Goal: Navigation & Orientation: Find specific page/section

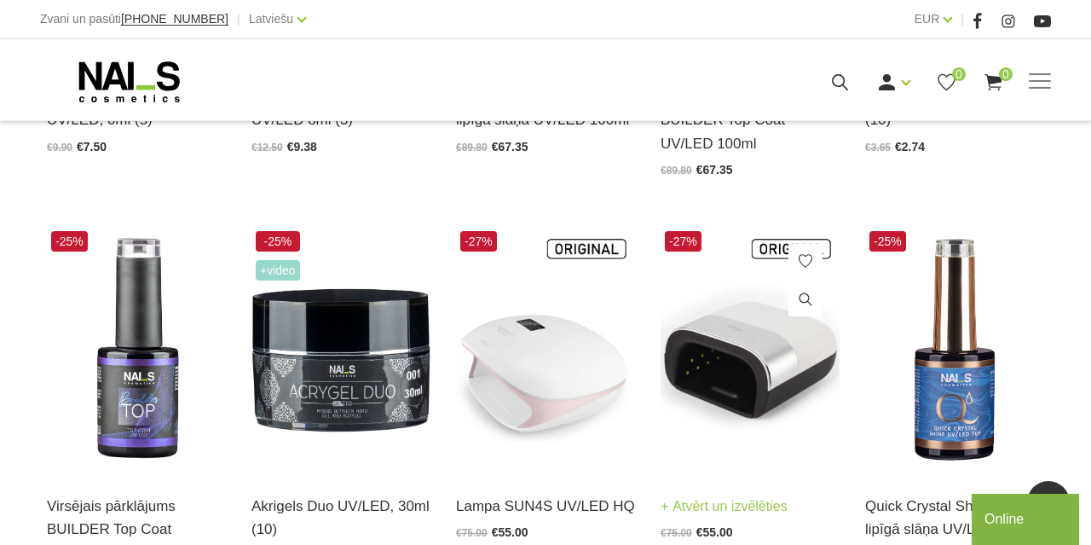
scroll to position [443, 0]
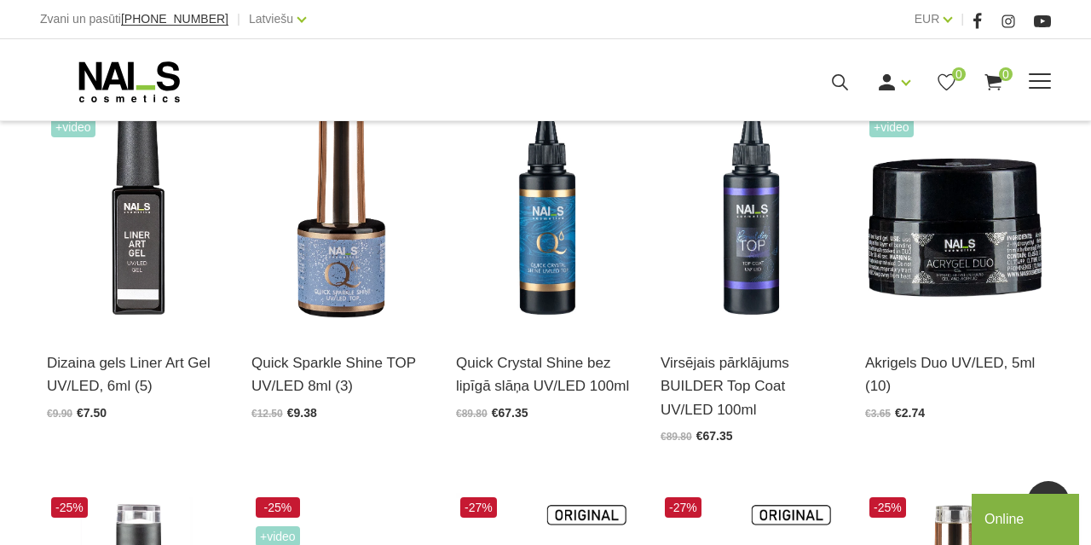
click at [1036, 86] on span at bounding box center [1040, 81] width 22 height 17
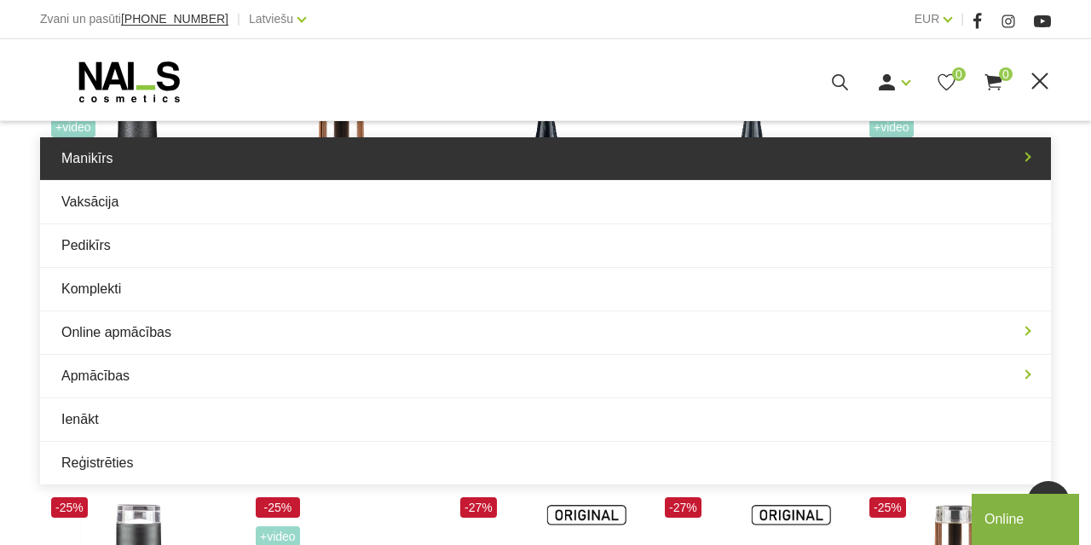
click at [122, 173] on link "Manikīrs" at bounding box center [545, 158] width 1011 height 43
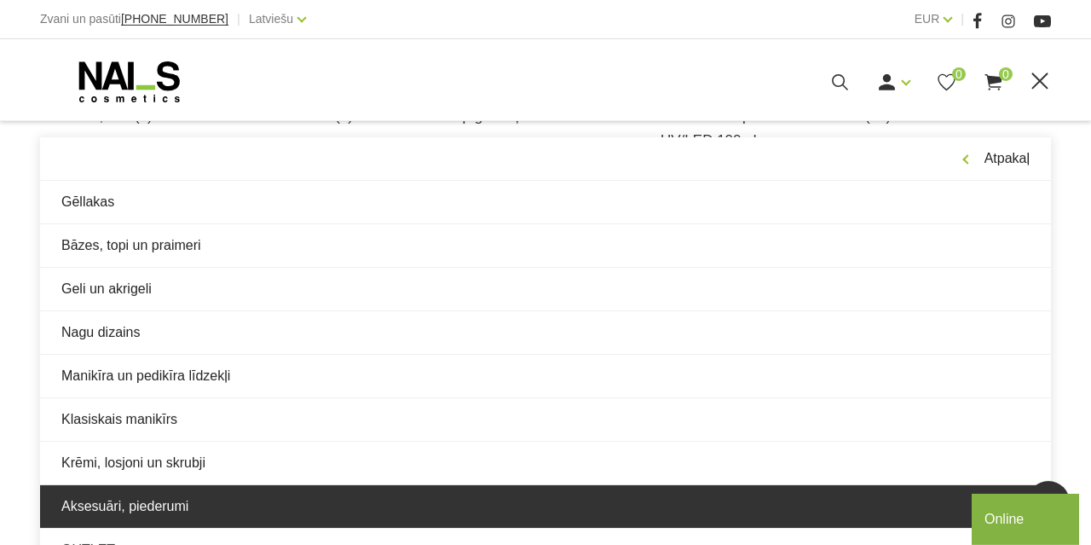
scroll to position [798, 0]
click at [136, 499] on link "Aksesuāri, piederumi" at bounding box center [545, 506] width 1011 height 43
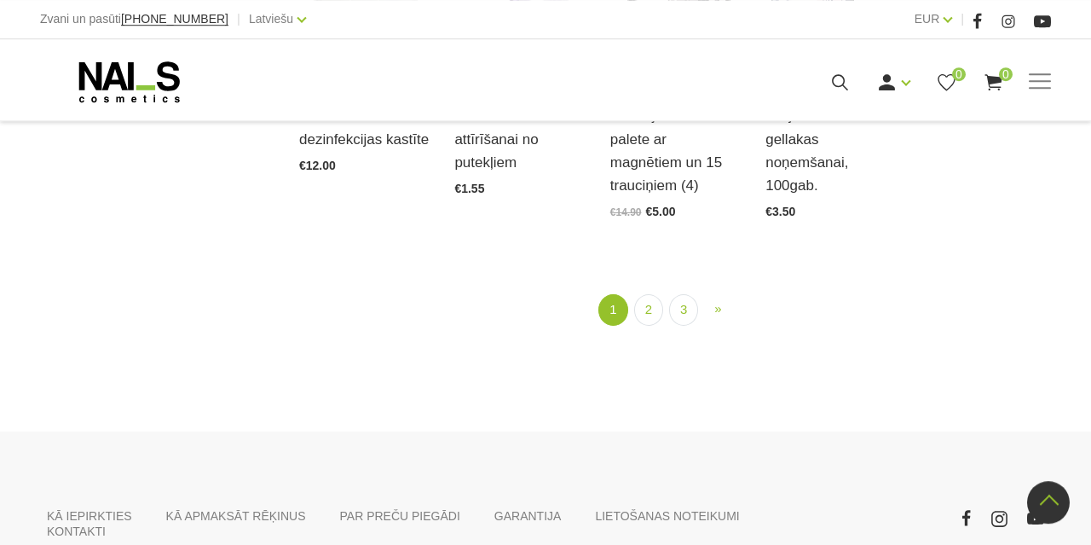
scroll to position [2039, 0]
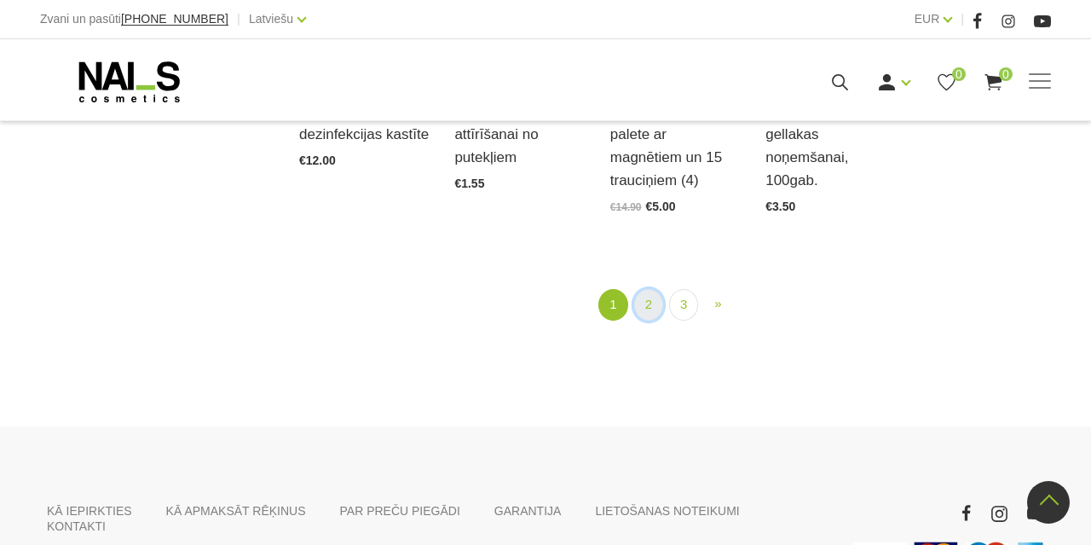
click at [643, 298] on link "2" at bounding box center [648, 305] width 29 height 32
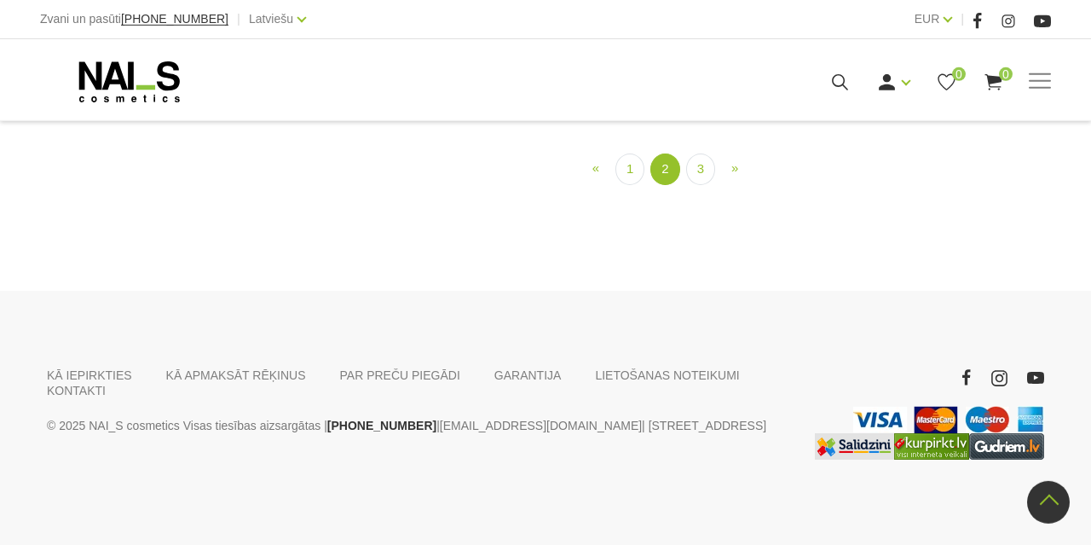
scroll to position [1767, 0]
click at [711, 185] on link "3" at bounding box center [700, 169] width 29 height 32
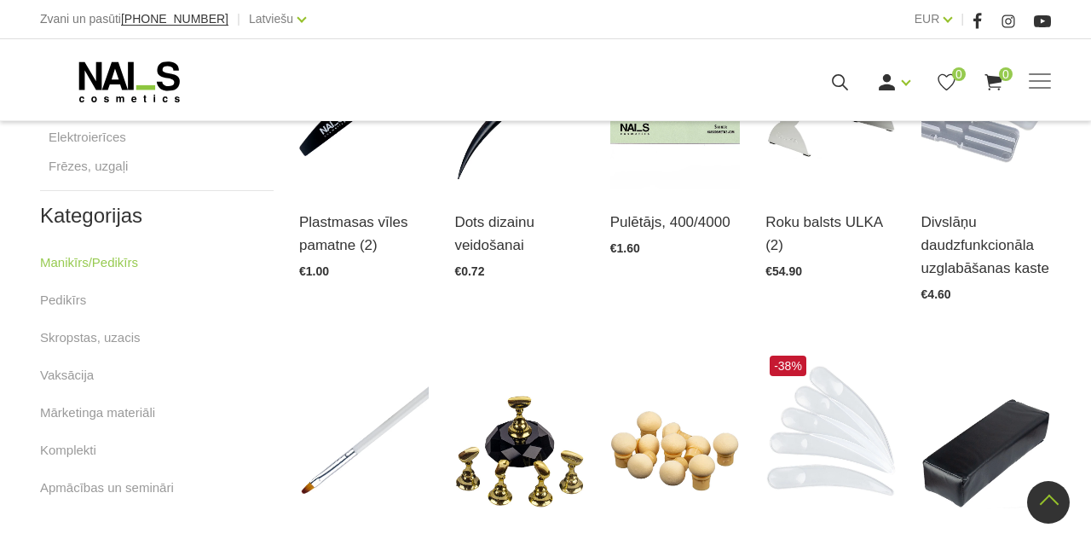
scroll to position [747, 0]
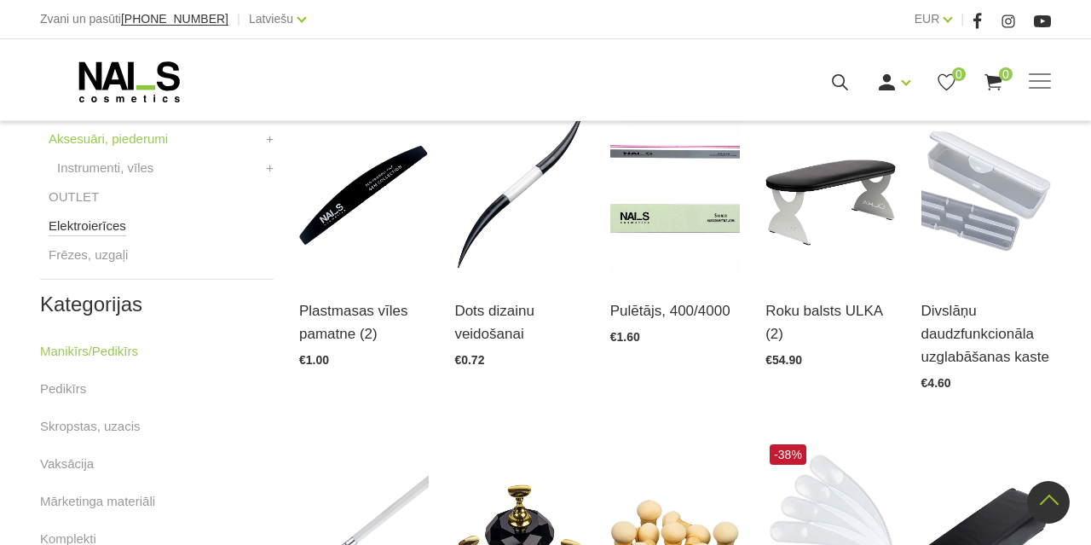
click at [111, 223] on link "Elektroierīces" at bounding box center [88, 226] width 78 height 20
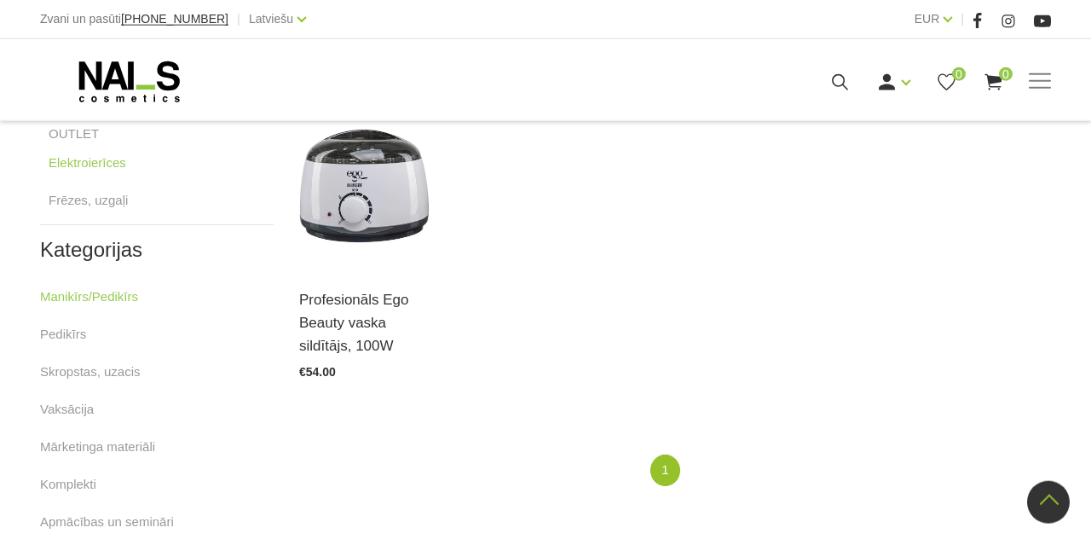
scroll to position [798, 0]
